Goal: Task Accomplishment & Management: Manage account settings

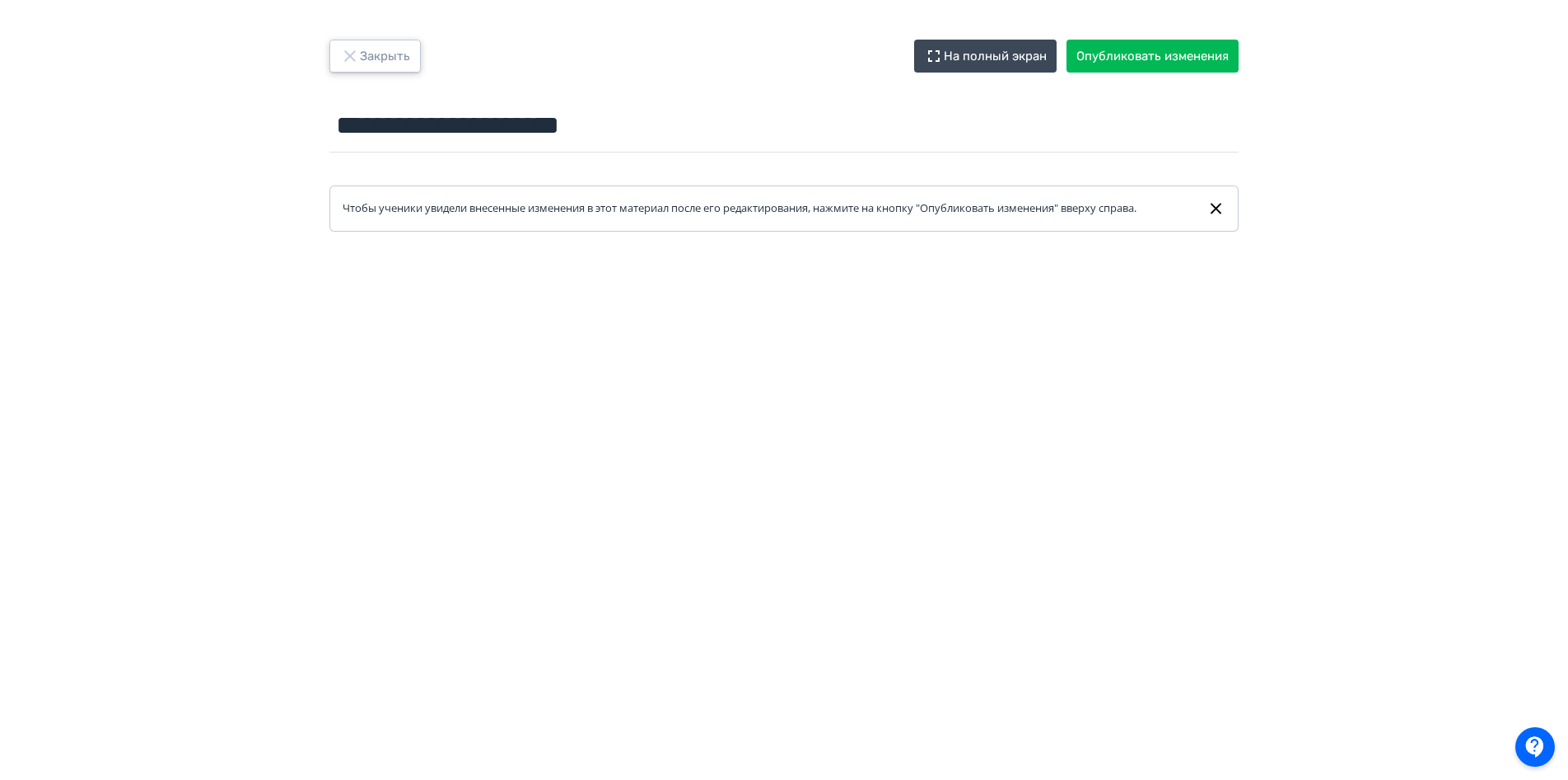
click at [385, 48] on button "Закрыть" at bounding box center [375, 56] width 92 height 33
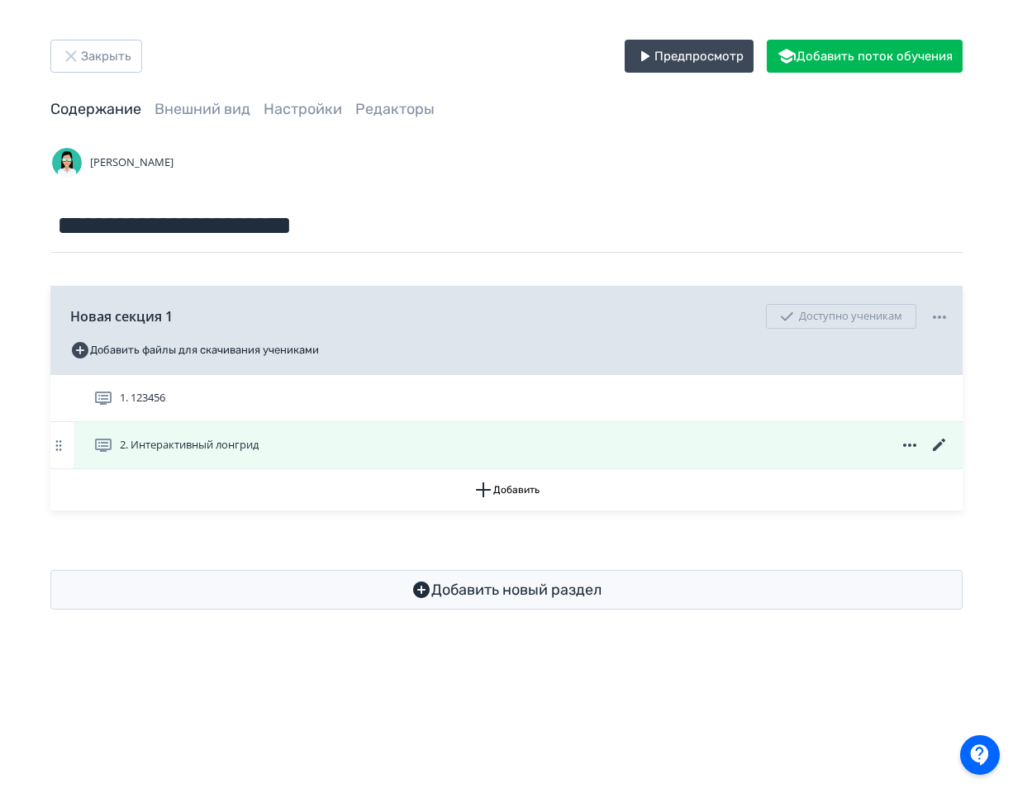
click at [934, 444] on icon at bounding box center [939, 445] width 20 height 20
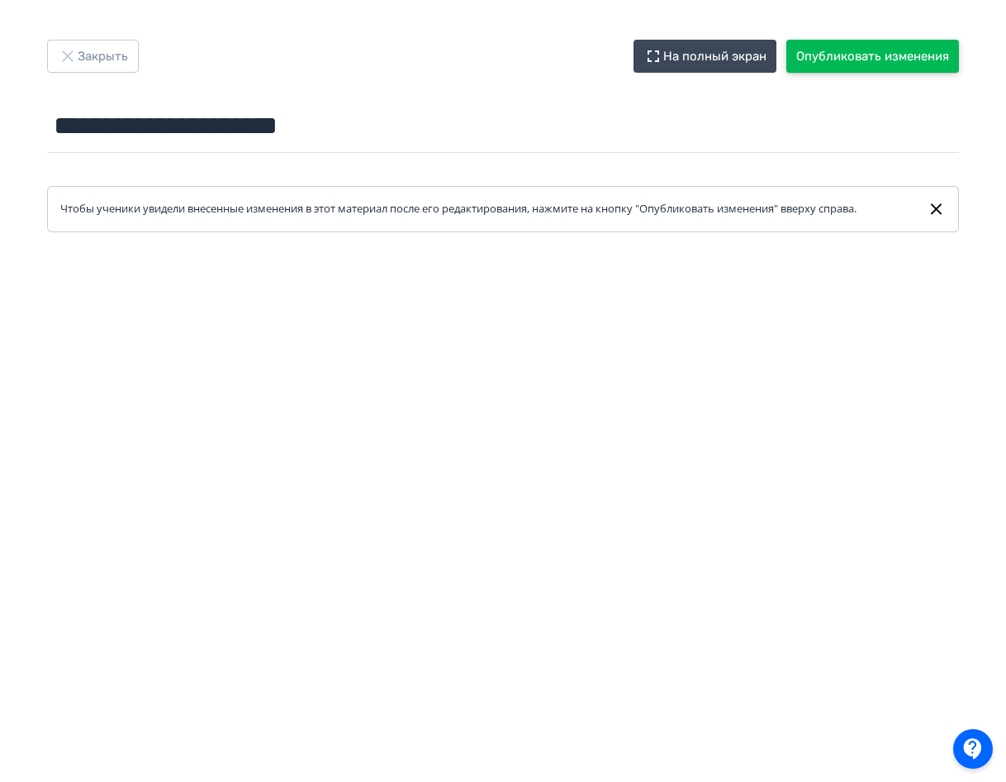
click at [913, 67] on button "Опубликовать изменения" at bounding box center [873, 56] width 173 height 33
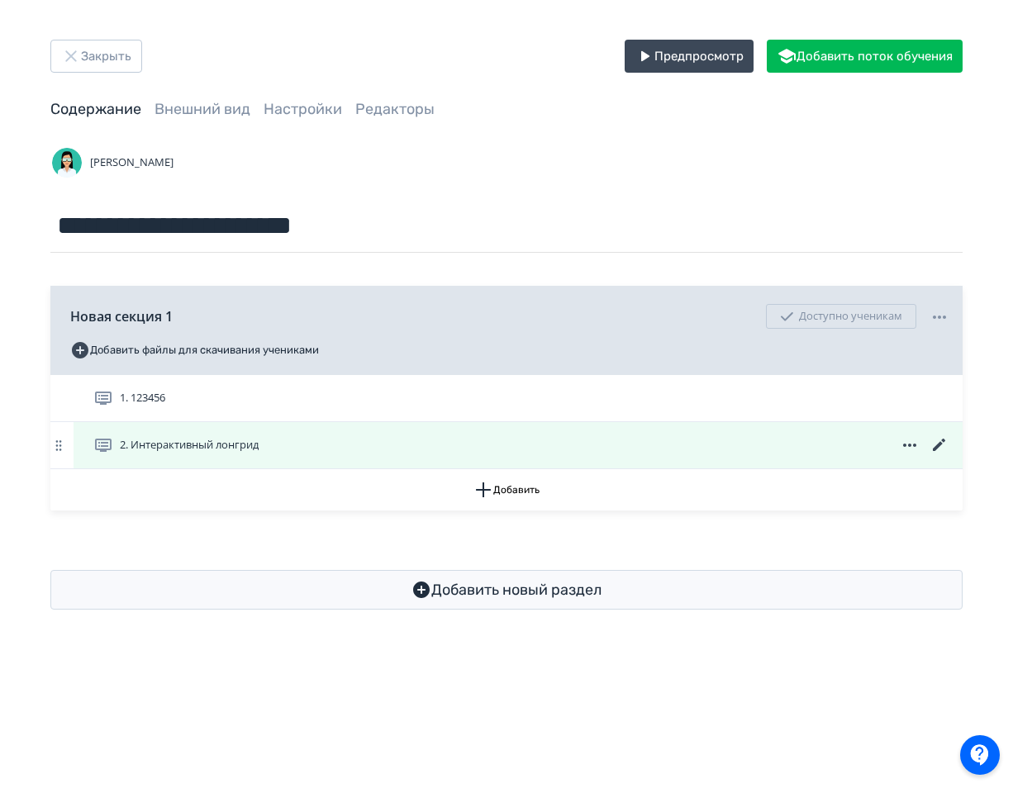
click at [945, 444] on icon at bounding box center [939, 445] width 20 height 20
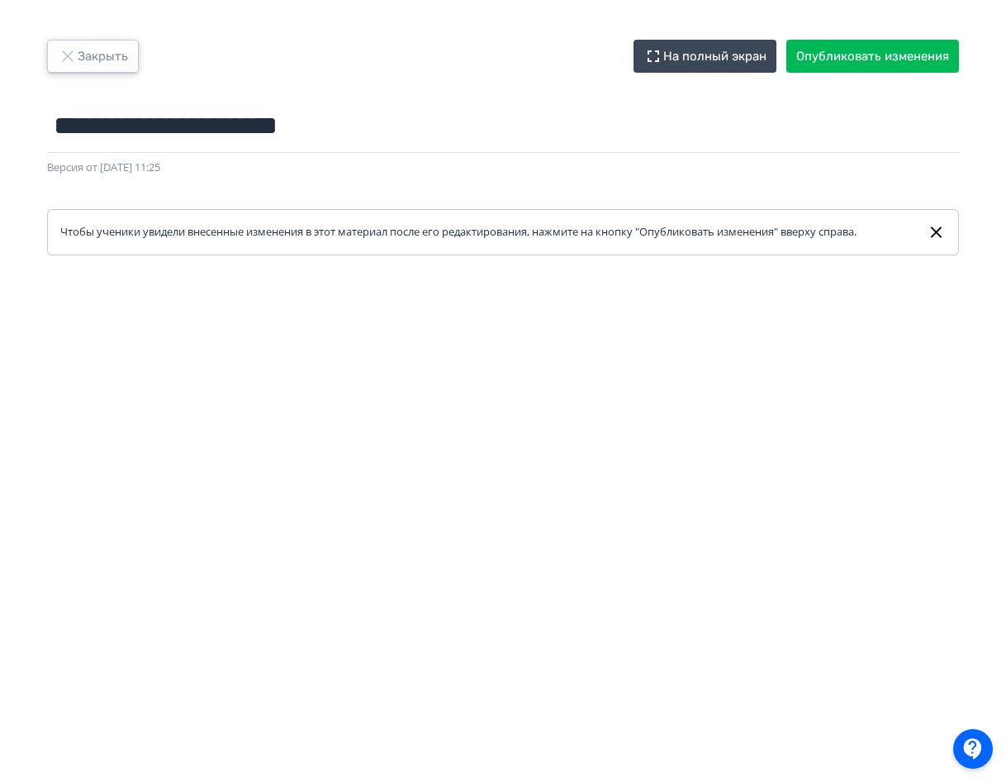
click at [103, 60] on button "Закрыть" at bounding box center [93, 56] width 92 height 33
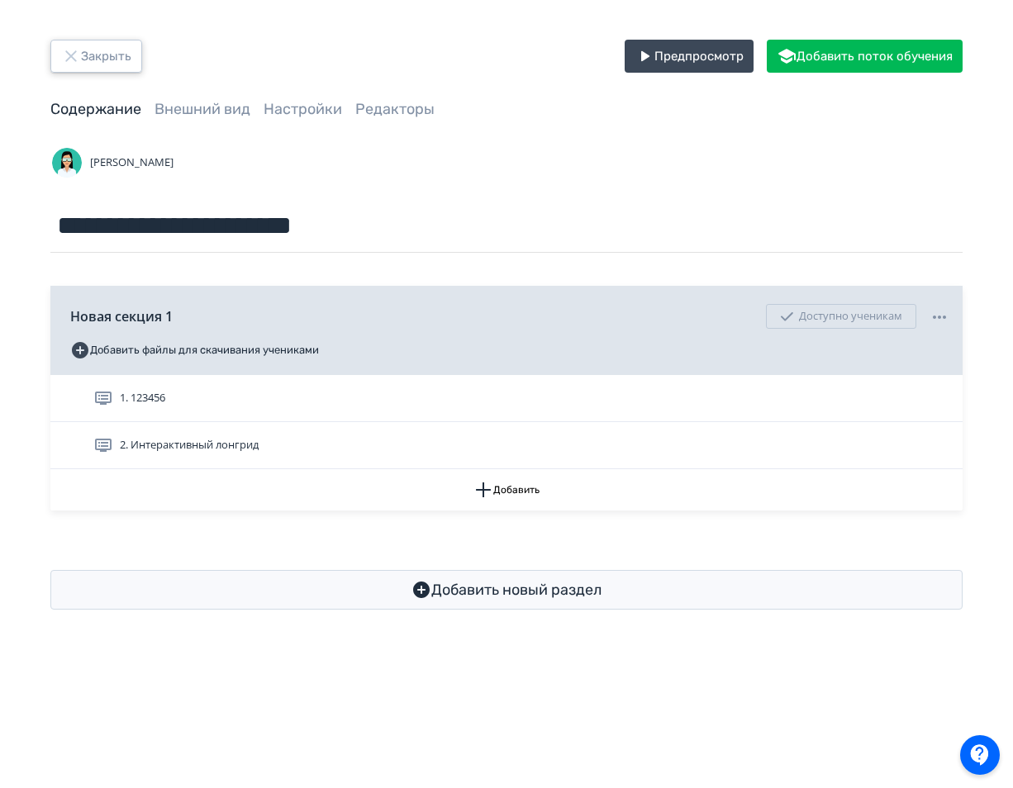
click at [77, 55] on icon "button" at bounding box center [71, 56] width 20 height 20
